Goal: Information Seeking & Learning: Understand process/instructions

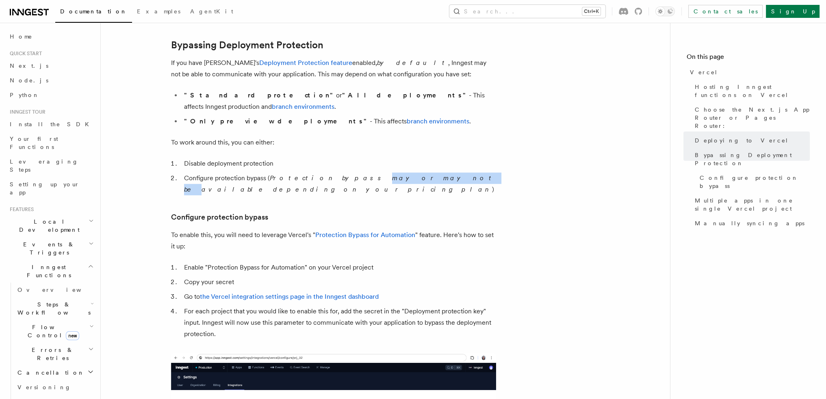
drag, startPoint x: 324, startPoint y: 169, endPoint x: 412, endPoint y: 170, distance: 88.1
click at [390, 174] on em "Protection bypass may or may not be available depending on your pricing plan" at bounding box center [339, 183] width 311 height 19
drag, startPoint x: 455, startPoint y: 169, endPoint x: 473, endPoint y: 168, distance: 17.9
click at [469, 174] on em "Protection bypass may or may not be available depending on your pricing plan" at bounding box center [339, 183] width 311 height 19
click at [480, 174] on em "Protection bypass may or may not be available depending on your pricing plan" at bounding box center [339, 183] width 311 height 19
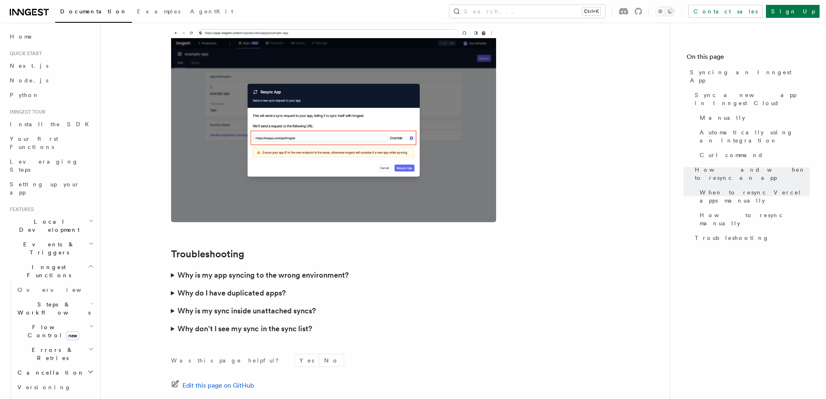
scroll to position [2297, 0]
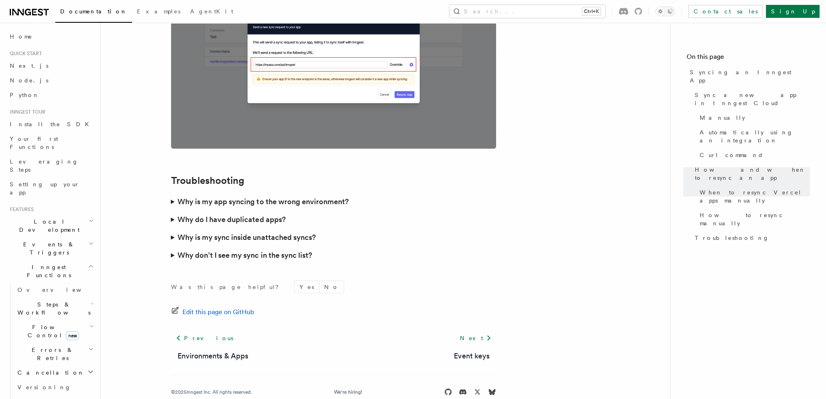
click at [171, 246] on summary "Why don’t I see my sync in the sync list?" at bounding box center [333, 255] width 325 height 18
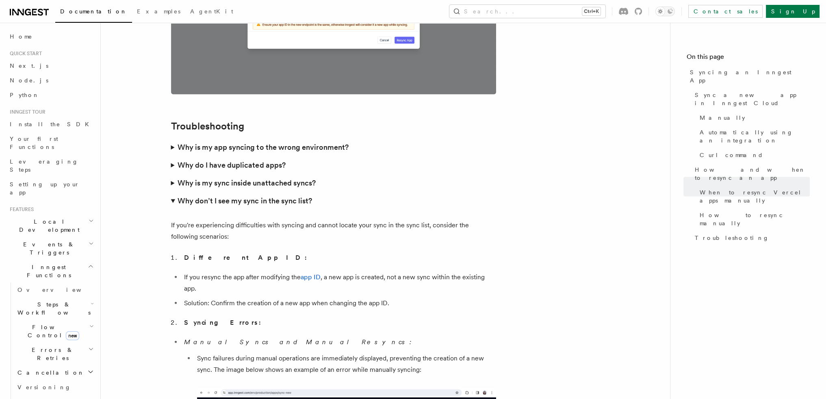
scroll to position [2349, 0]
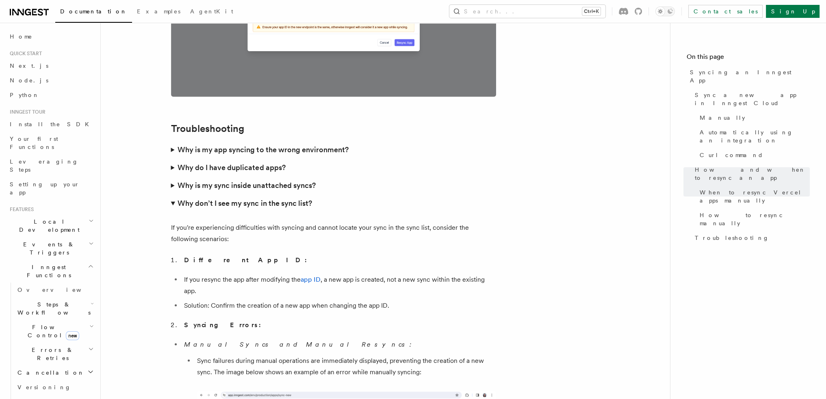
click at [173, 177] on summary "Why is my sync inside unattached syncs?" at bounding box center [333, 186] width 325 height 18
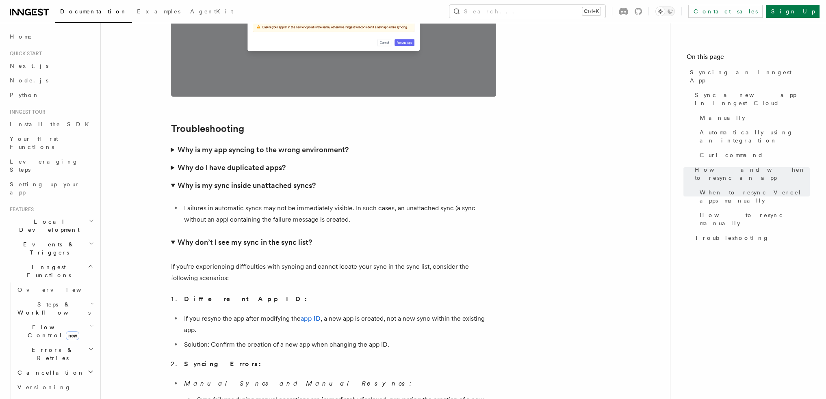
click at [171, 159] on summary "Why do I have duplicated apps?" at bounding box center [333, 168] width 325 height 18
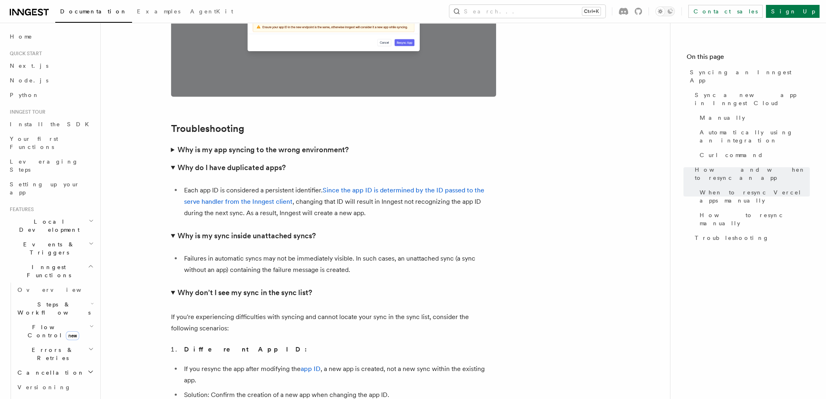
click at [173, 141] on summary "Why is my app syncing to the wrong environment?" at bounding box center [333, 150] width 325 height 18
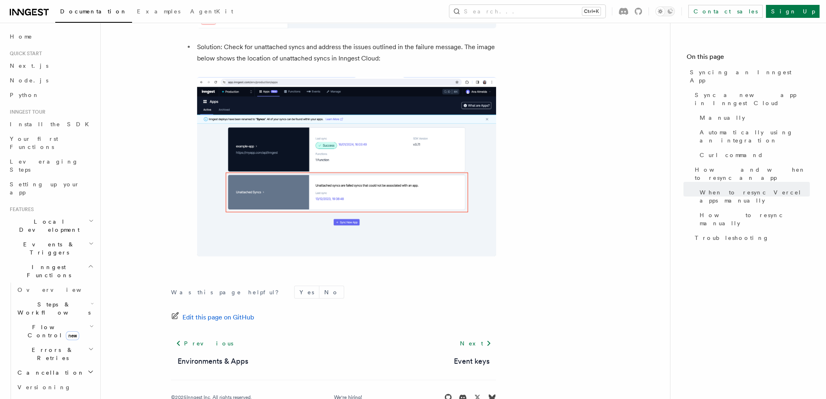
scroll to position [3221, 0]
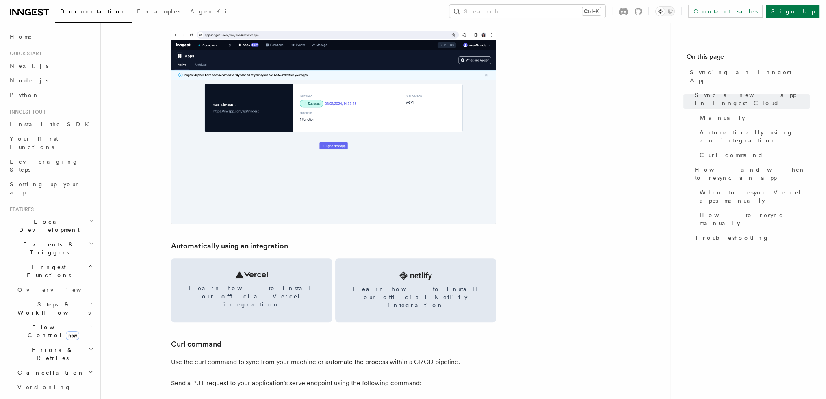
scroll to position [975, 0]
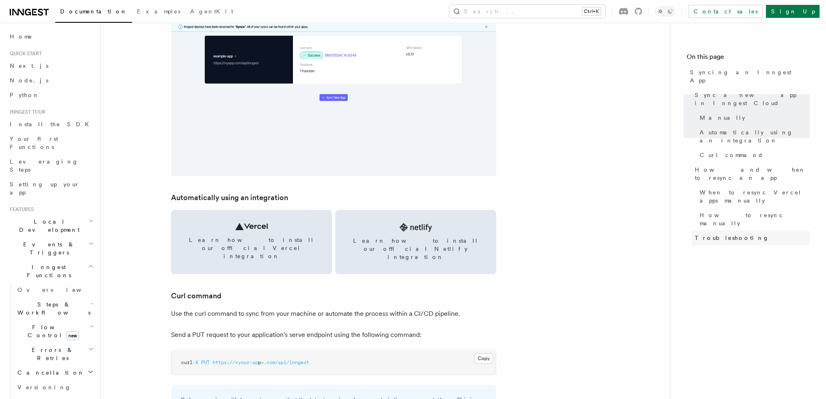
click at [726, 234] on span "Troubleshooting" at bounding box center [731, 238] width 74 height 8
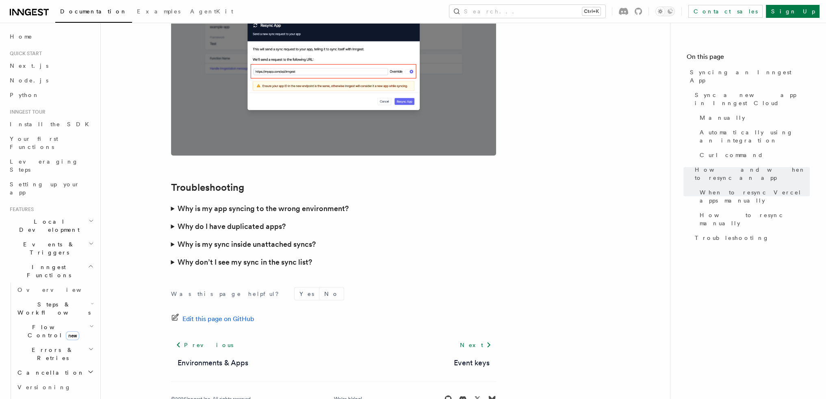
scroll to position [2297, 0]
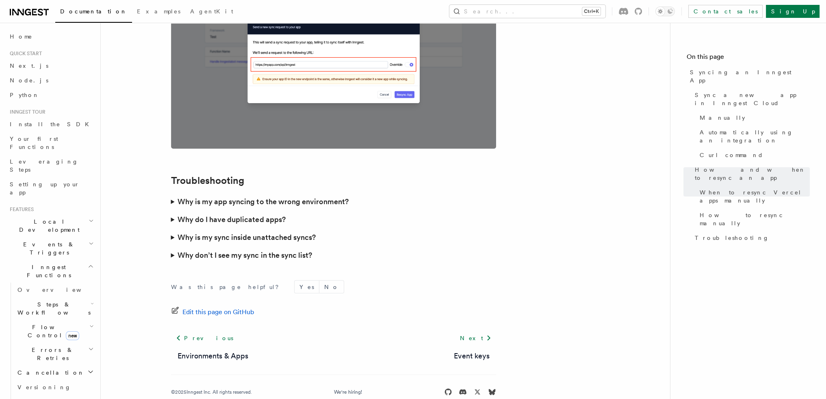
click at [174, 246] on summary "Why don’t I see my sync in the sync list?" at bounding box center [333, 255] width 325 height 18
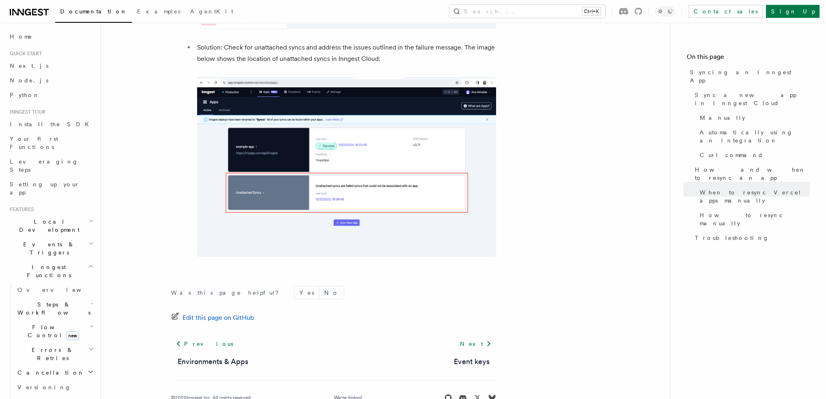
scroll to position [3080, 0]
